Goal: Find specific page/section: Find specific page/section

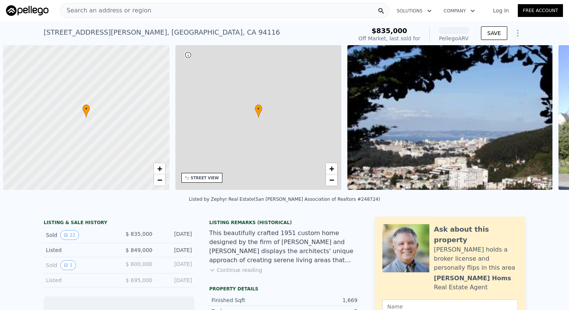
scroll to position [0, 3]
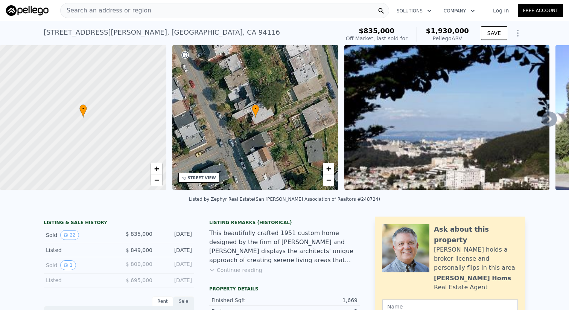
click at [206, 15] on div "Search an address or region" at bounding box center [224, 10] width 329 height 15
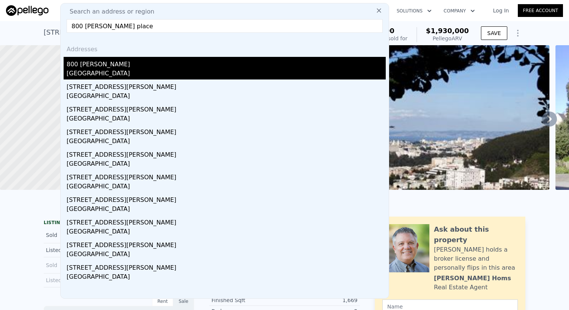
type input "800 [PERSON_NAME] place"
click at [200, 67] on div "800 [PERSON_NAME]" at bounding box center [226, 63] width 319 height 12
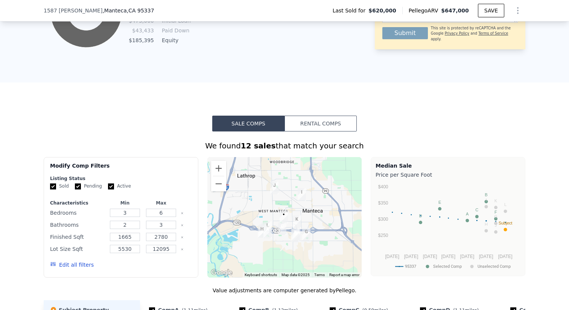
scroll to position [500, 0]
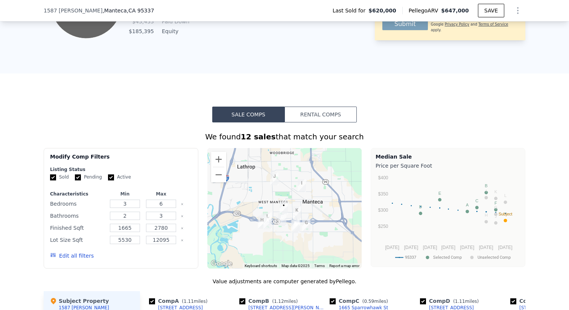
click at [323, 119] on button "Rental Comps" at bounding box center [320, 114] width 72 height 16
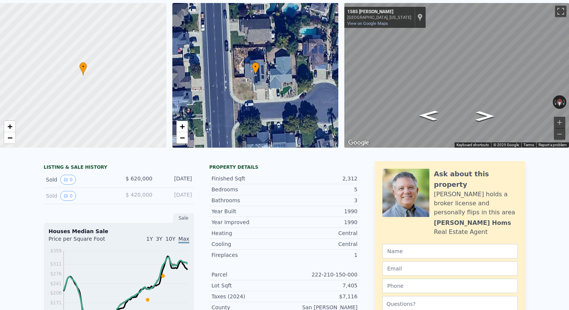
scroll to position [0, 0]
